Goal: Use online tool/utility: Utilize a website feature to perform a specific function

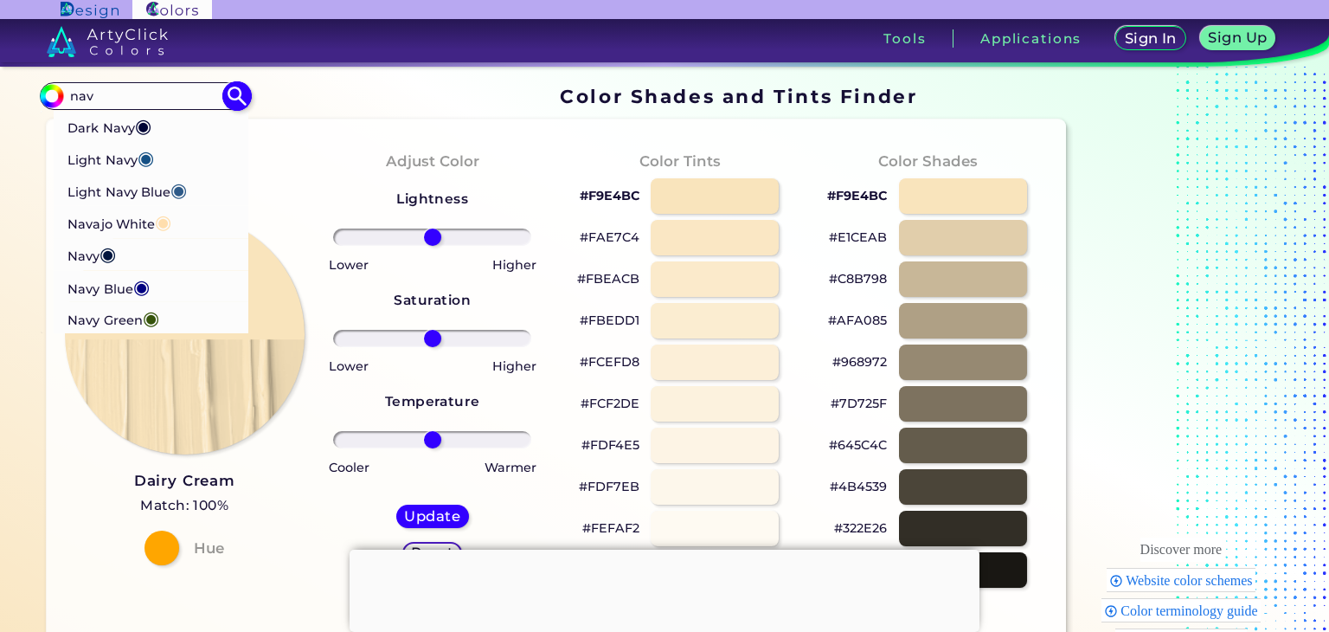
type input "nav"
click at [135, 285] on span "◉" at bounding box center [141, 285] width 16 height 23
type input "#000080"
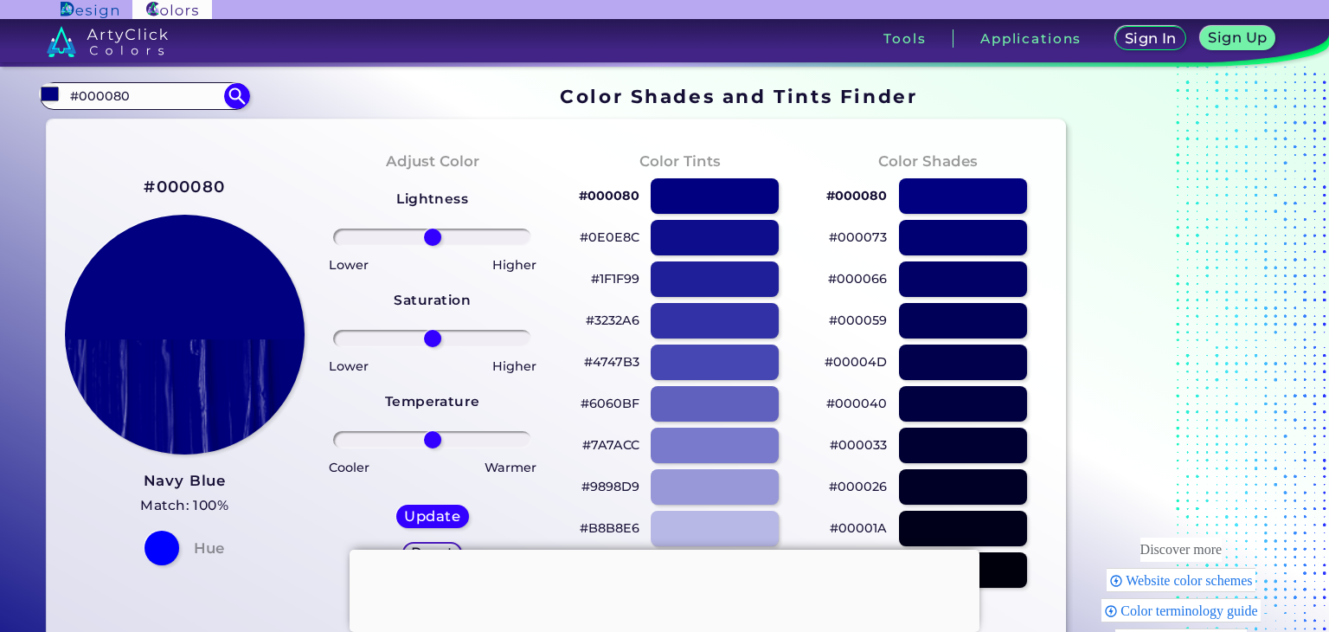
drag, startPoint x: 132, startPoint y: 94, endPoint x: 0, endPoint y: 119, distance: 133.8
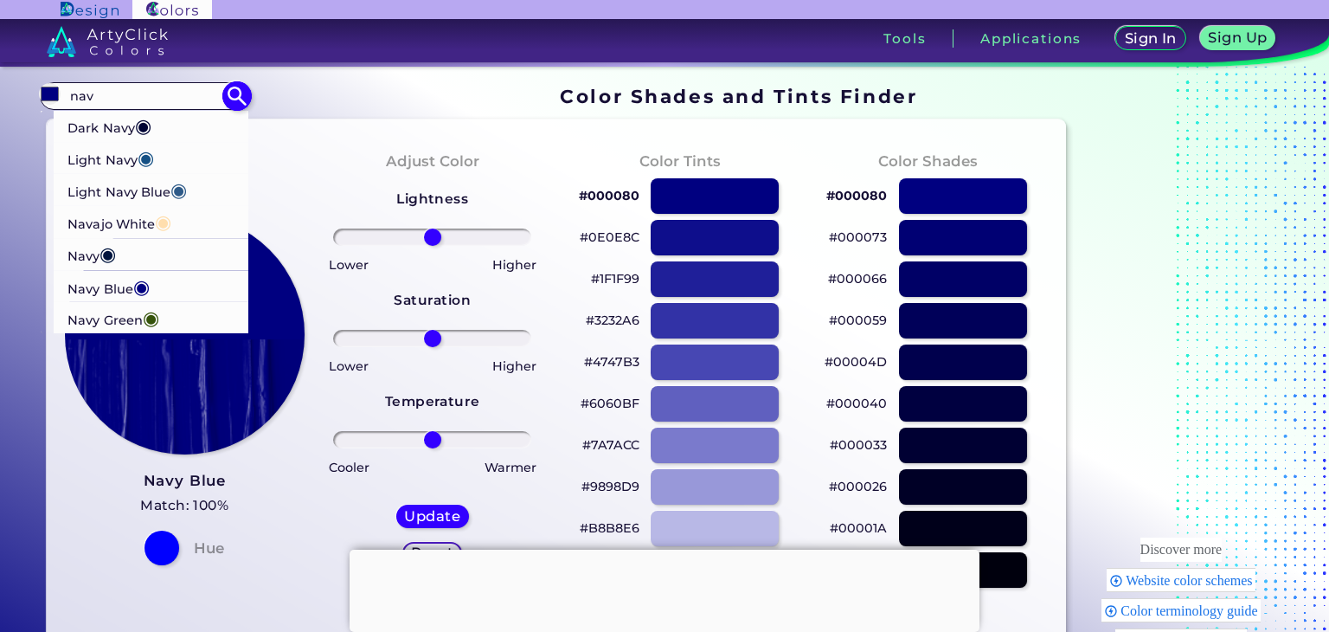
type input "nav"
click at [73, 154] on p "Light Navy ◉" at bounding box center [111, 158] width 87 height 32
type input "#155084"
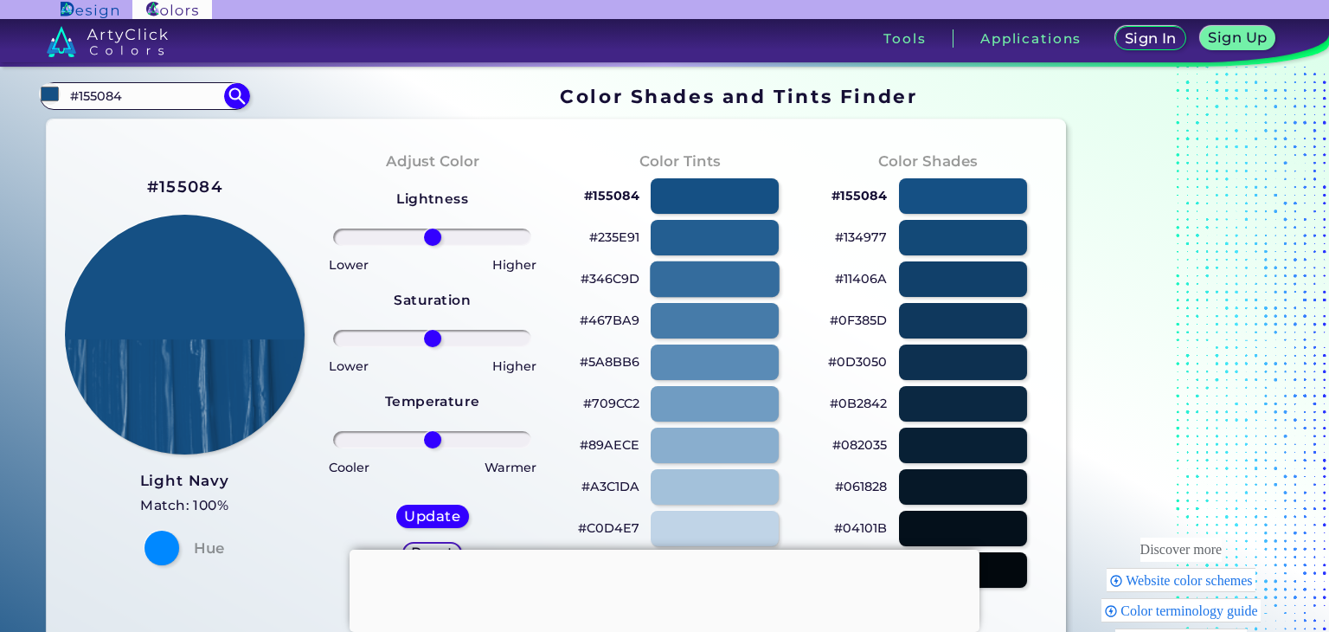
click at [659, 278] on div at bounding box center [715, 278] width 130 height 35
type input "#346c9d"
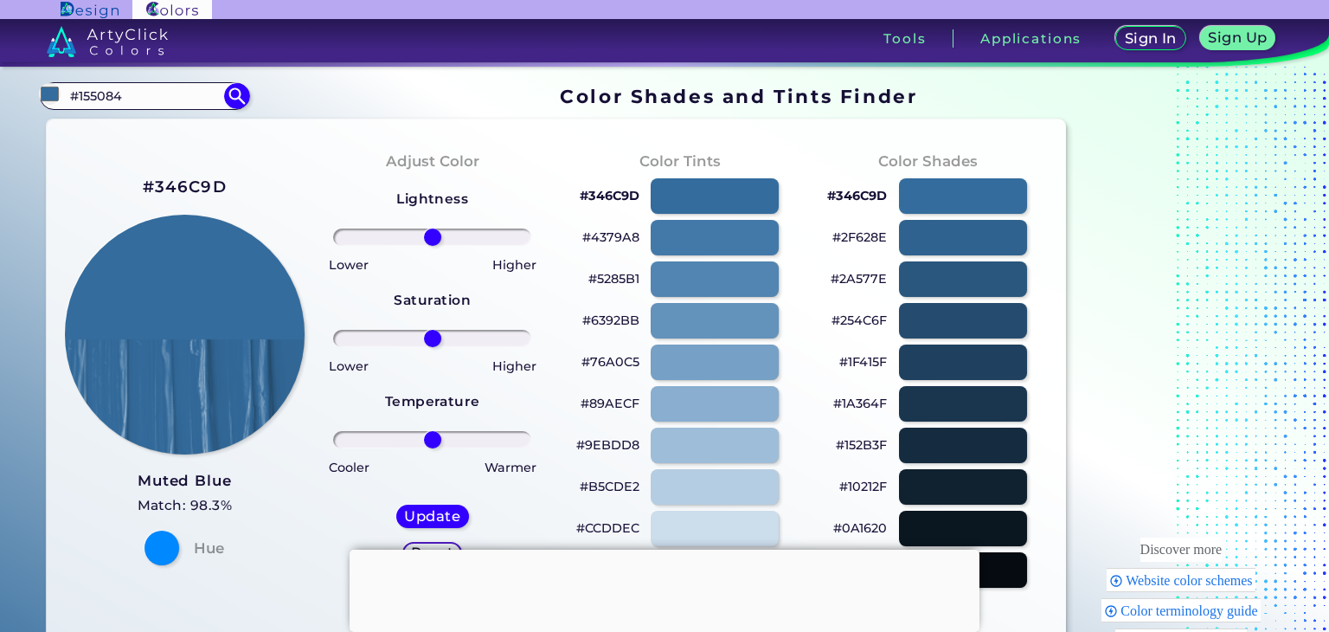
click at [204, 183] on h2 "#346C9D" at bounding box center [185, 187] width 84 height 23
click at [266, 190] on p "copied" at bounding box center [261, 187] width 53 height 21
click at [215, 183] on h2 "#346C9D" at bounding box center [185, 187] width 84 height 23
click at [215, 183] on h2 "#346C9D copied" at bounding box center [185, 187] width 84 height 23
copy h2 "346C9D copied"
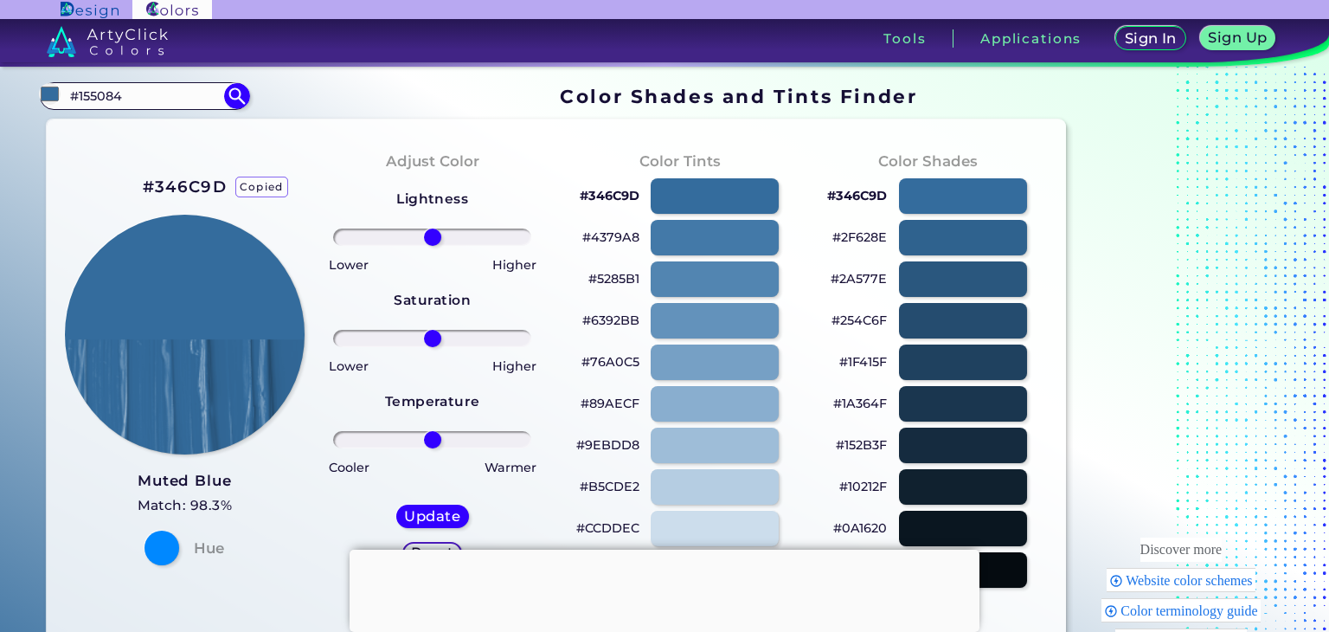
click at [250, 181] on p "copied" at bounding box center [261, 187] width 53 height 21
copy p "copied"
